Goal: Navigation & Orientation: Find specific page/section

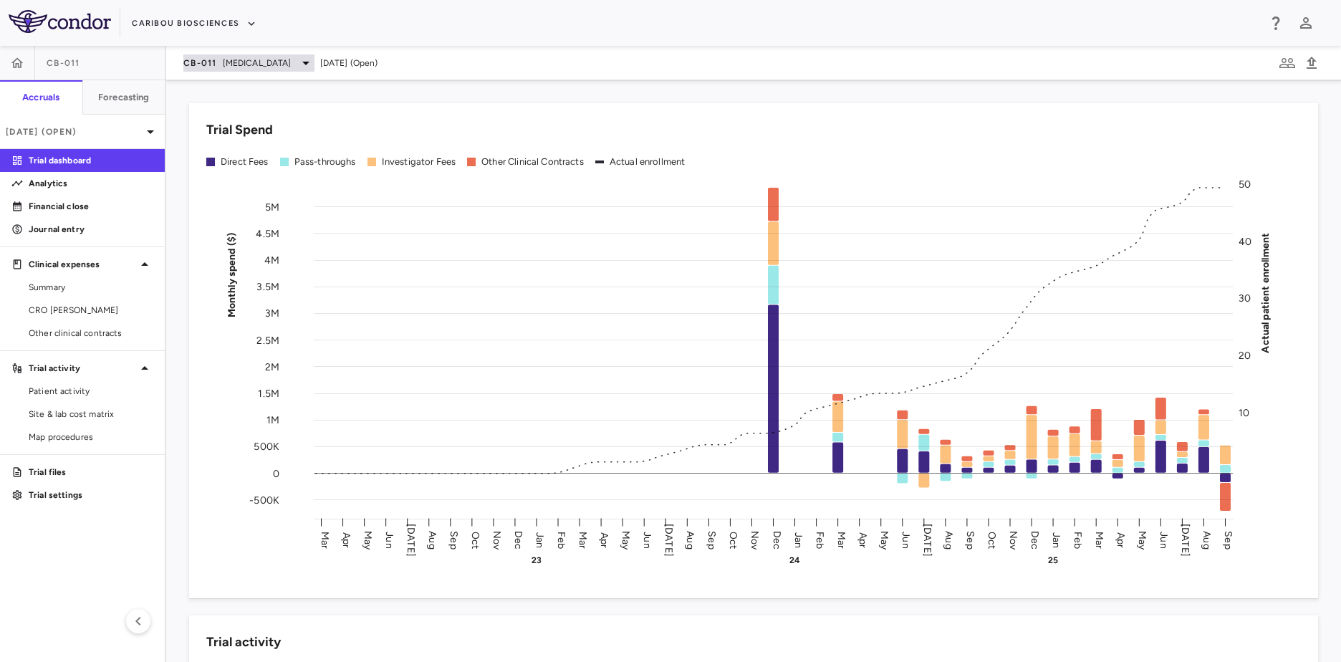
click at [236, 57] on span "[MEDICAL_DATA]" at bounding box center [257, 63] width 69 height 13
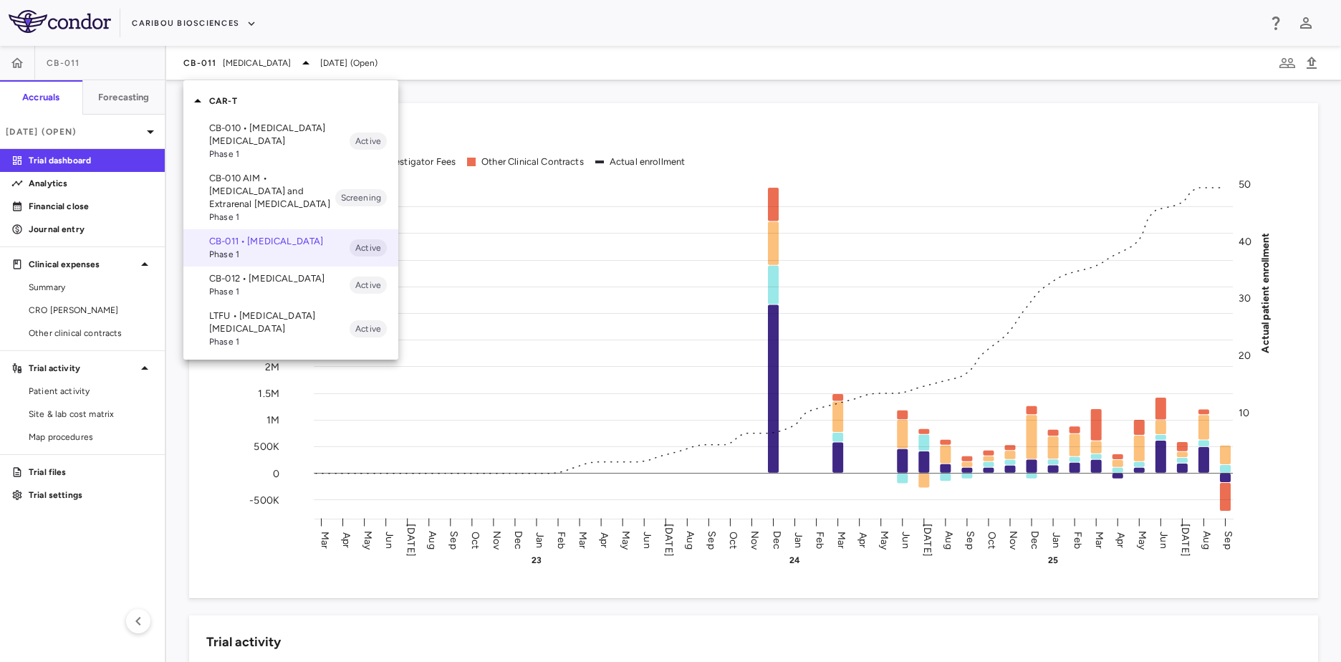
click at [282, 285] on p "CB-012 • [MEDICAL_DATA]" at bounding box center [279, 278] width 140 height 13
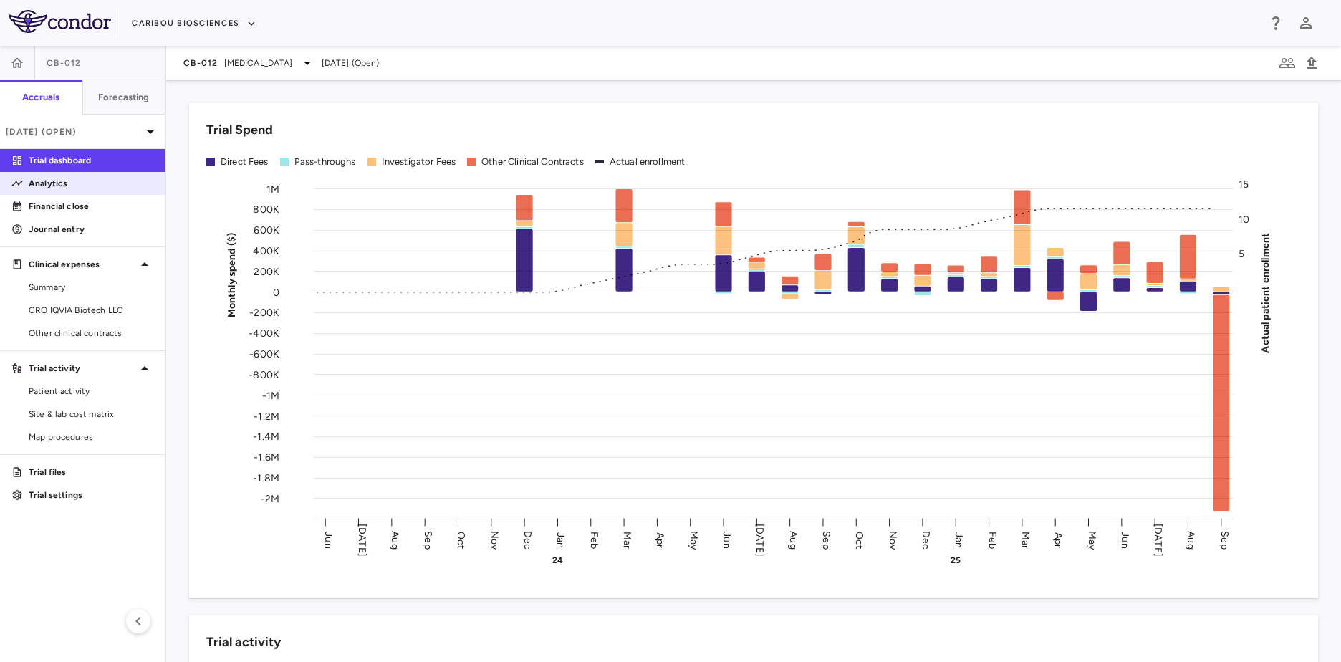
click at [96, 183] on p "Analytics" at bounding box center [91, 183] width 125 height 13
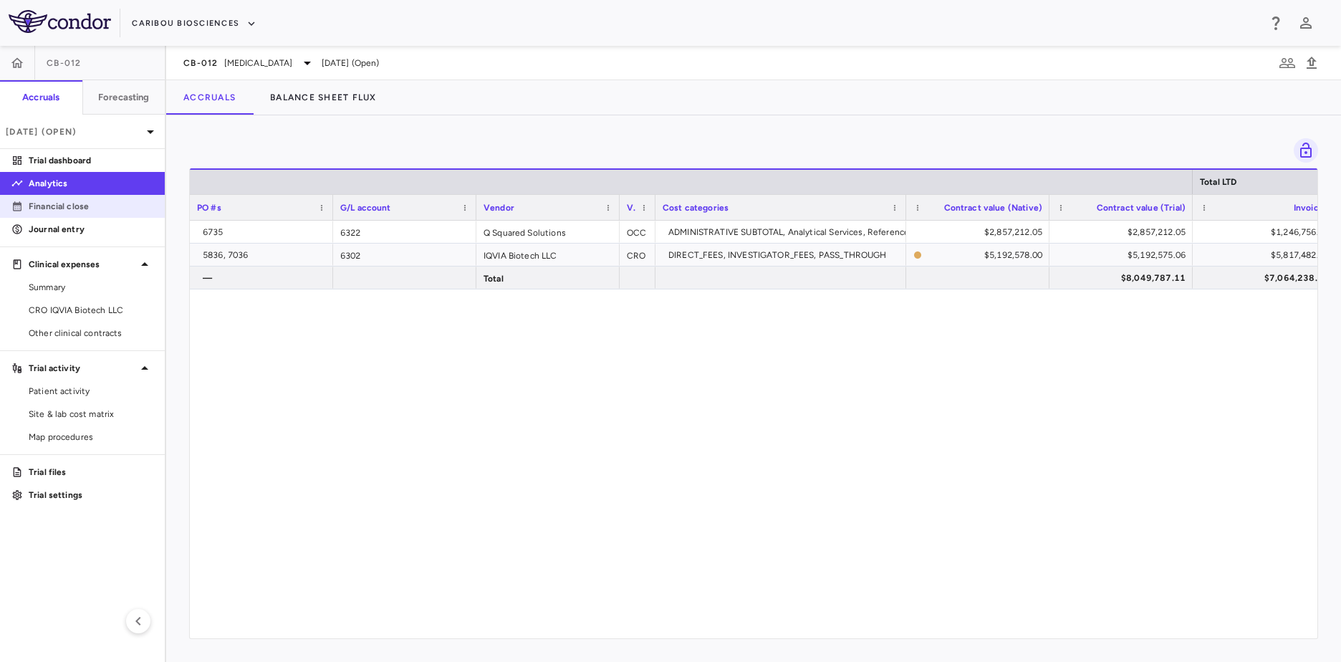
click at [57, 213] on link "Financial close" at bounding box center [82, 206] width 165 height 21
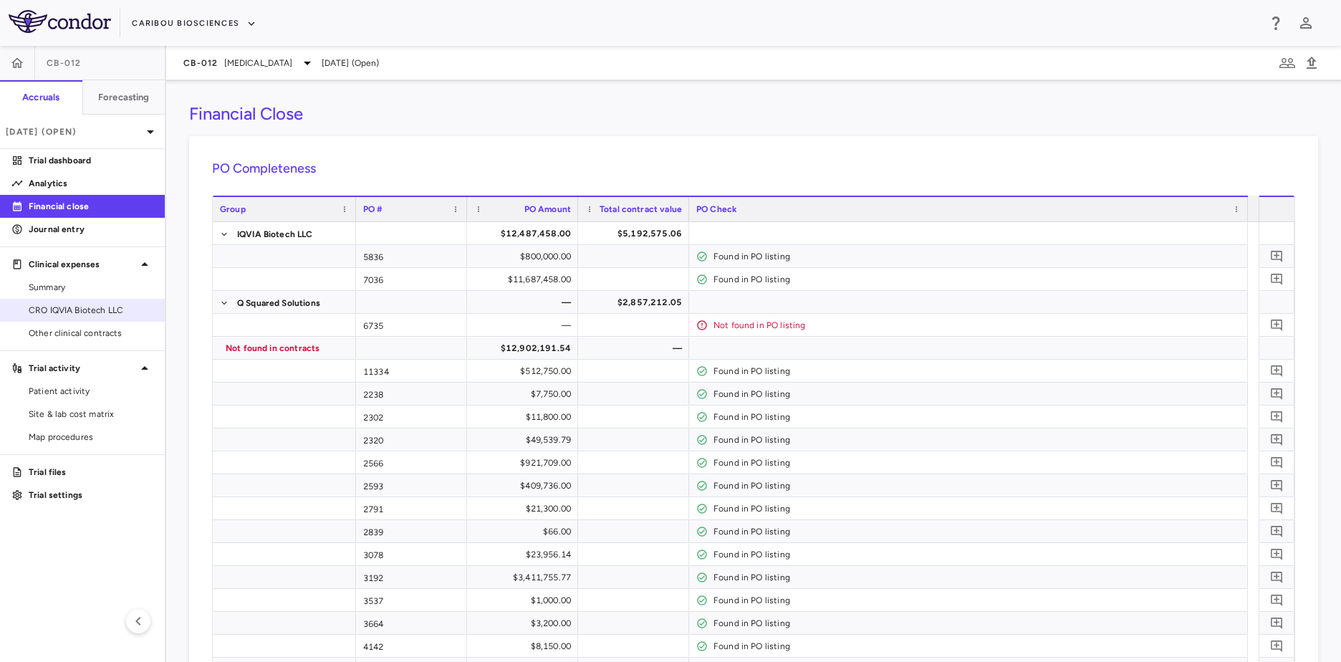
click at [85, 302] on link "CRO IQVIA Biotech LLC" at bounding box center [82, 309] width 165 height 21
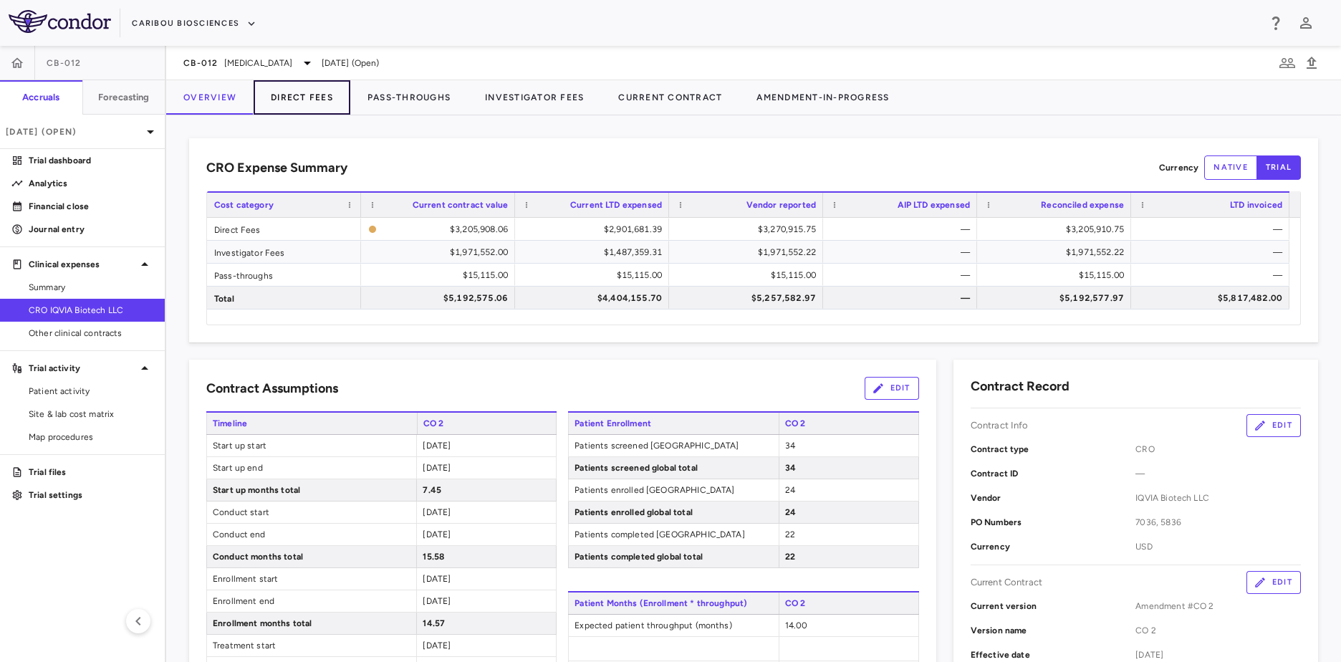
click at [272, 82] on button "Direct Fees" at bounding box center [302, 97] width 97 height 34
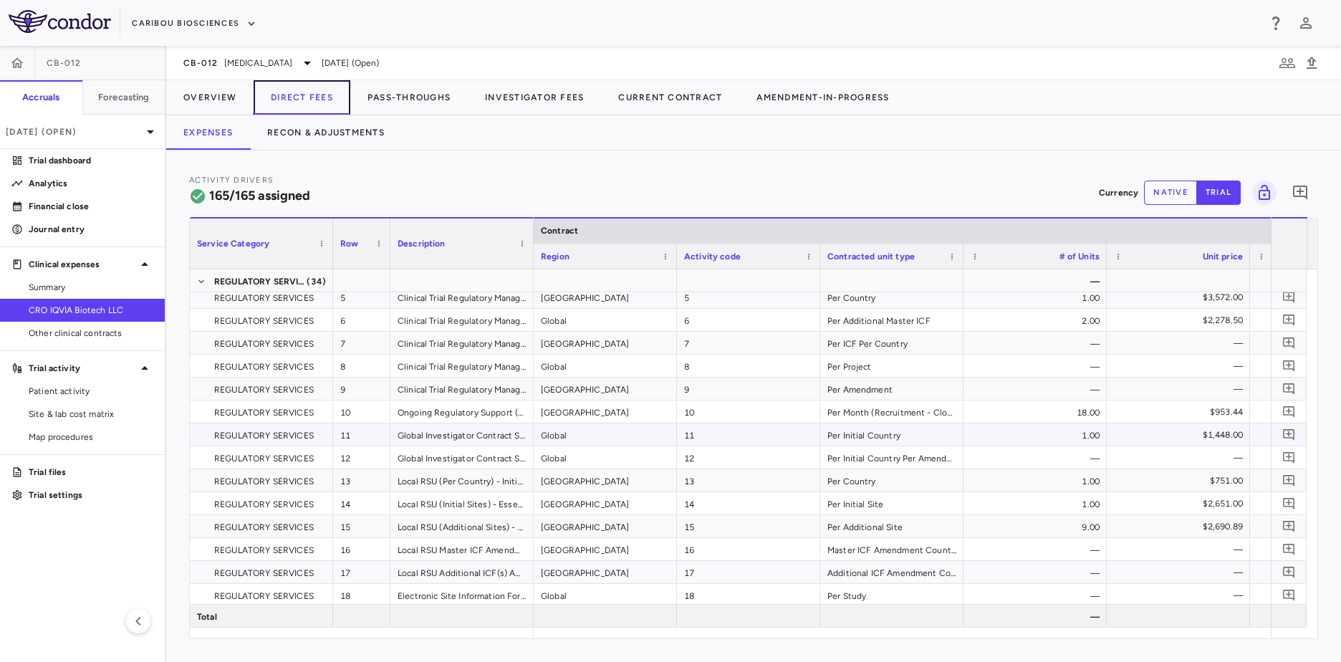
scroll to position [143, 0]
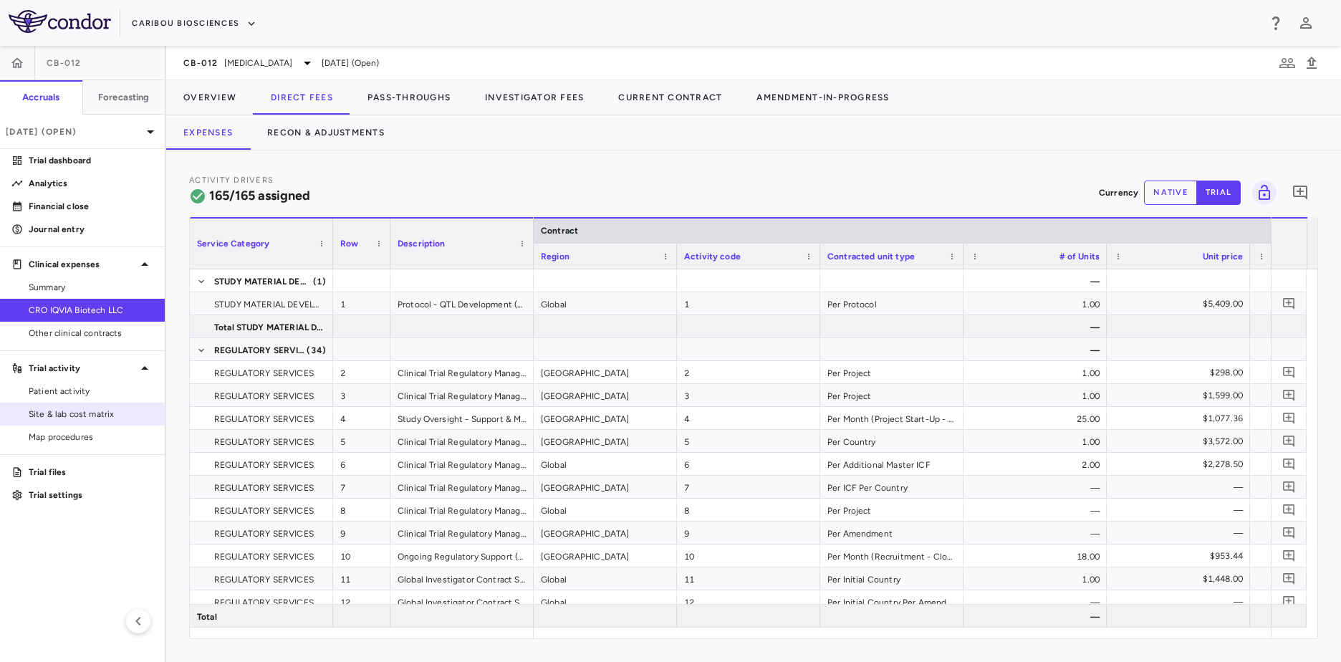
click at [83, 417] on span "Site & lab cost matrix" at bounding box center [91, 414] width 125 height 13
